Goal: Information Seeking & Learning: Learn about a topic

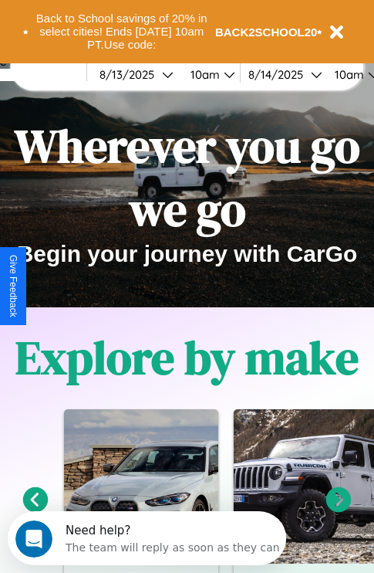
scroll to position [238, 0]
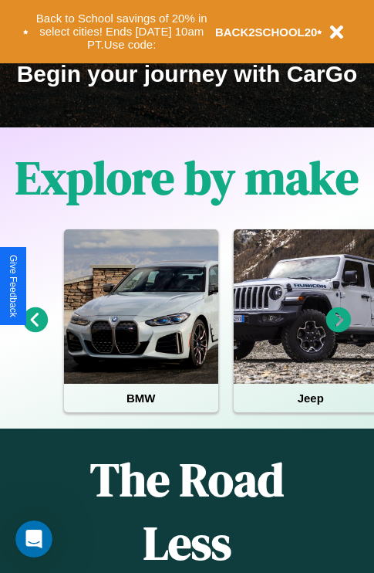
click at [339, 330] on icon at bounding box center [338, 319] width 25 height 25
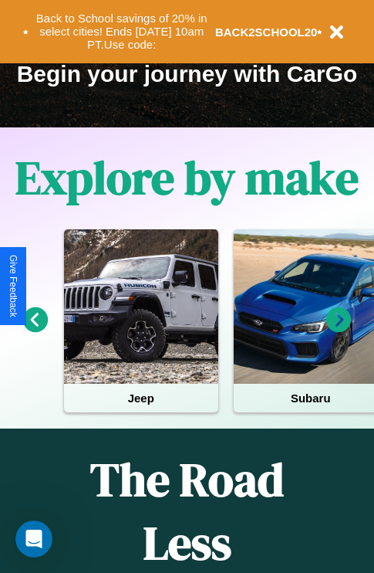
click at [339, 330] on icon at bounding box center [338, 319] width 25 height 25
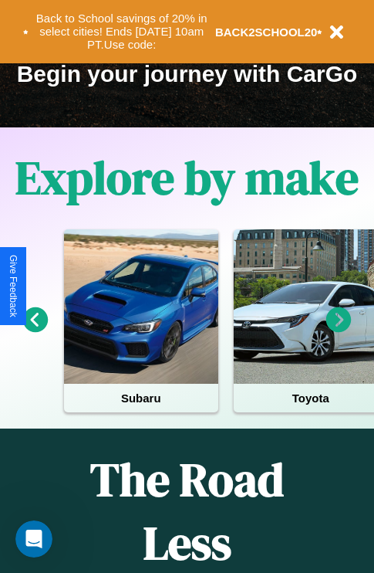
click at [339, 330] on icon at bounding box center [338, 319] width 25 height 25
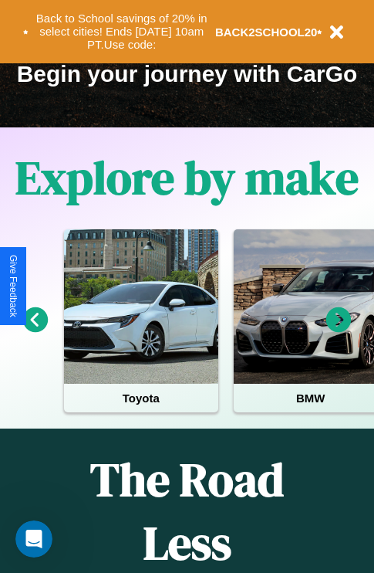
click at [35, 330] on icon at bounding box center [35, 319] width 25 height 25
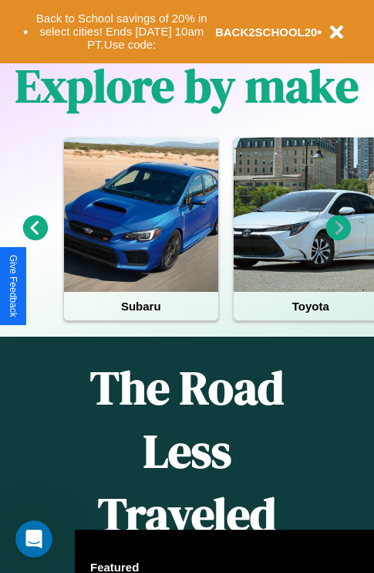
scroll to position [1870, 0]
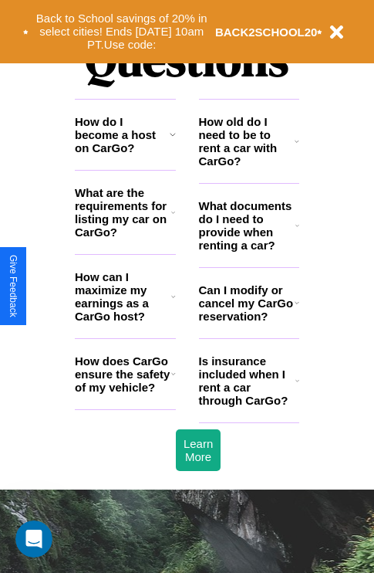
click at [248, 405] on h3 "Is insurance included when I rent a car through CarGo?" at bounding box center [247, 380] width 96 height 52
click at [248, 323] on h3 "Can I modify or cancel my CarGo reservation?" at bounding box center [247, 302] width 96 height 39
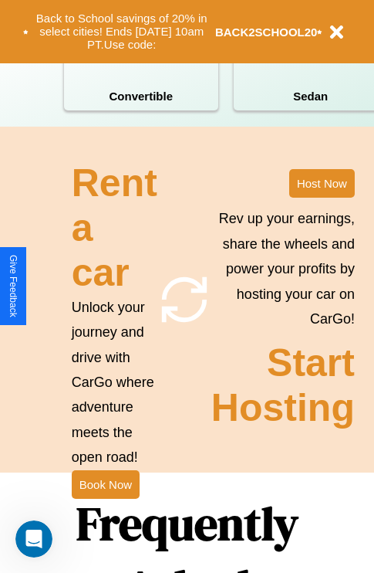
scroll to position [1202, 0]
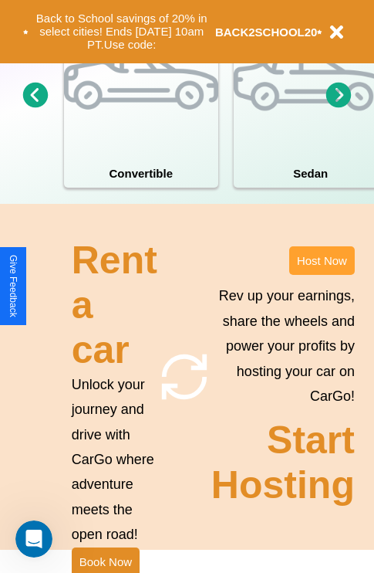
click at [322, 275] on button "Host Now" at bounding box center [322, 260] width 66 height 29
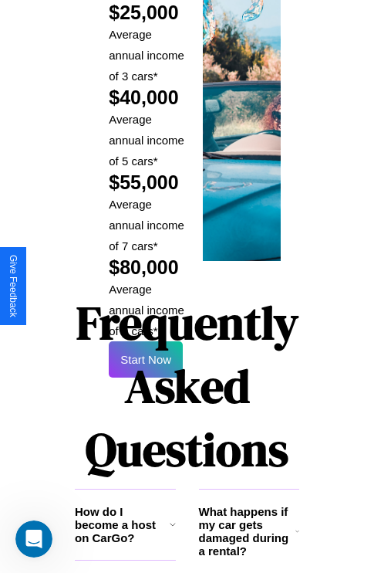
scroll to position [2271, 0]
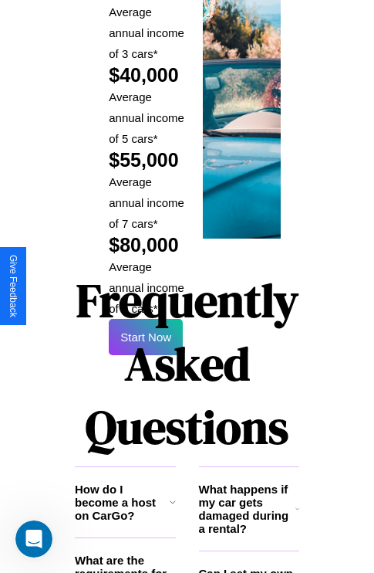
click at [146, 286] on h1 "Frequently Asked Questions" at bounding box center [187, 363] width 225 height 205
